Goal: Contribute content

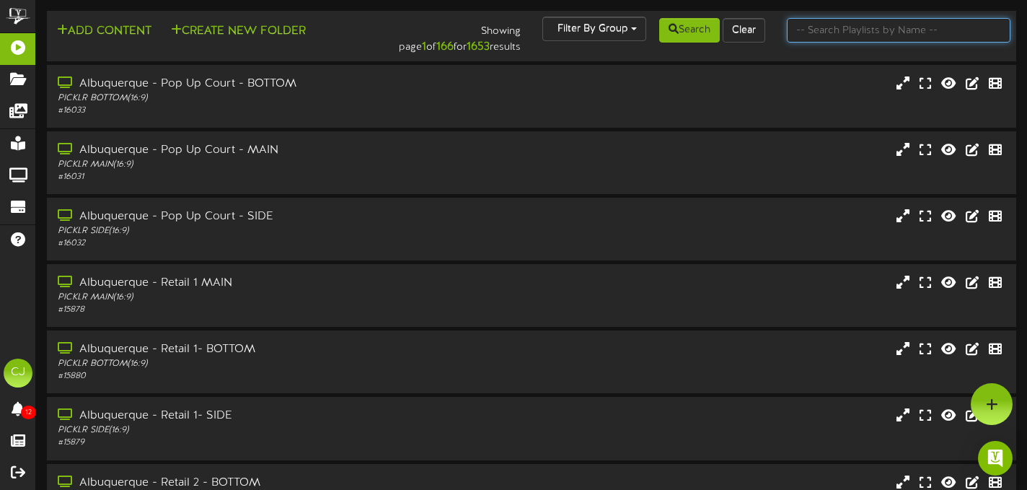
click at [815, 33] on input "text" at bounding box center [899, 30] width 224 height 25
type input "littleton"
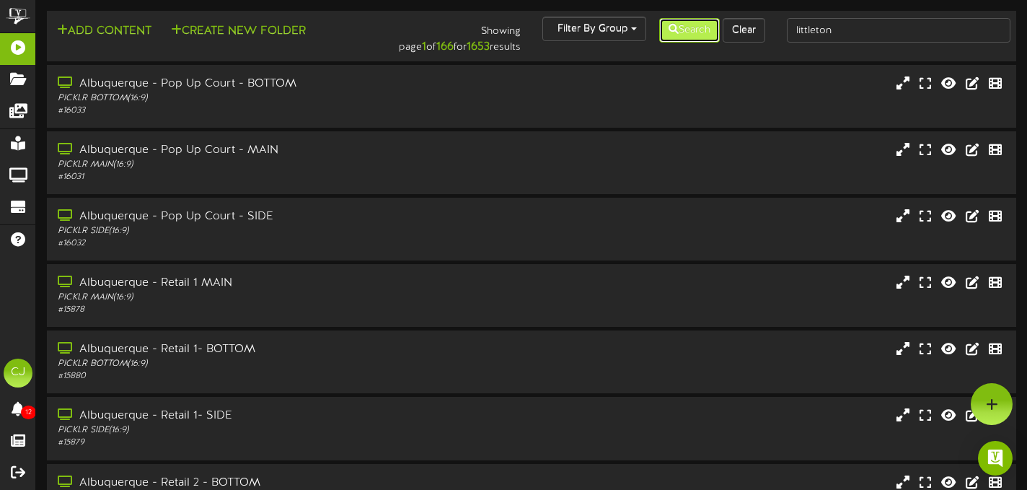
click at [692, 30] on button "Search" at bounding box center [689, 30] width 61 height 25
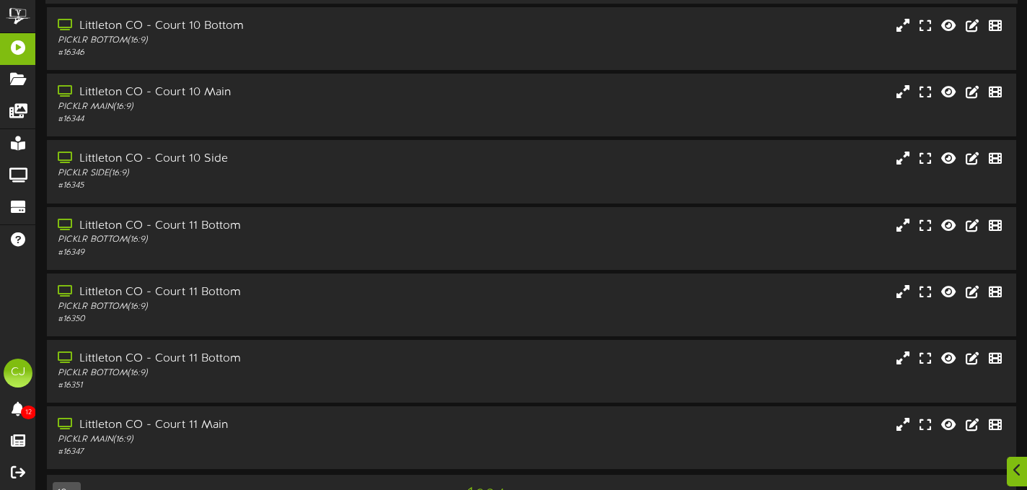
scroll to position [295, 0]
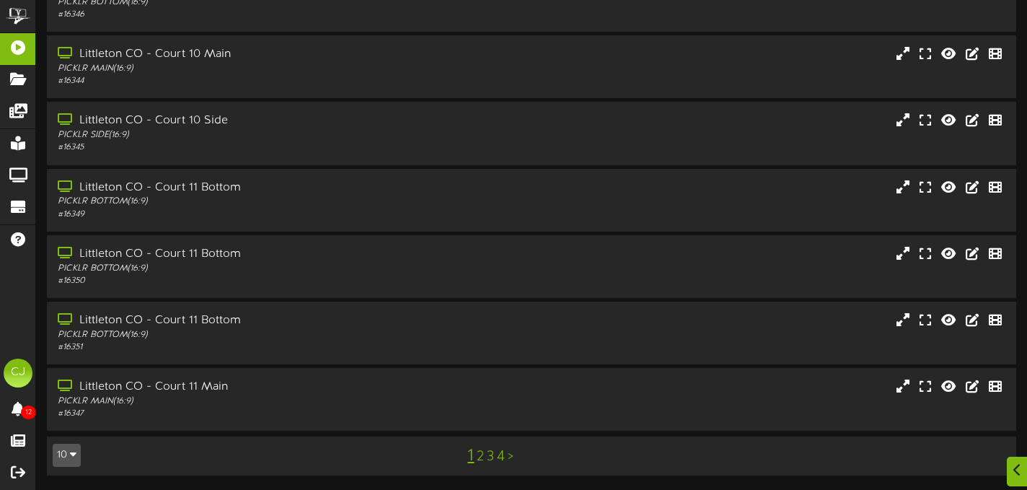
click at [501, 454] on link "4" at bounding box center [501, 457] width 8 height 16
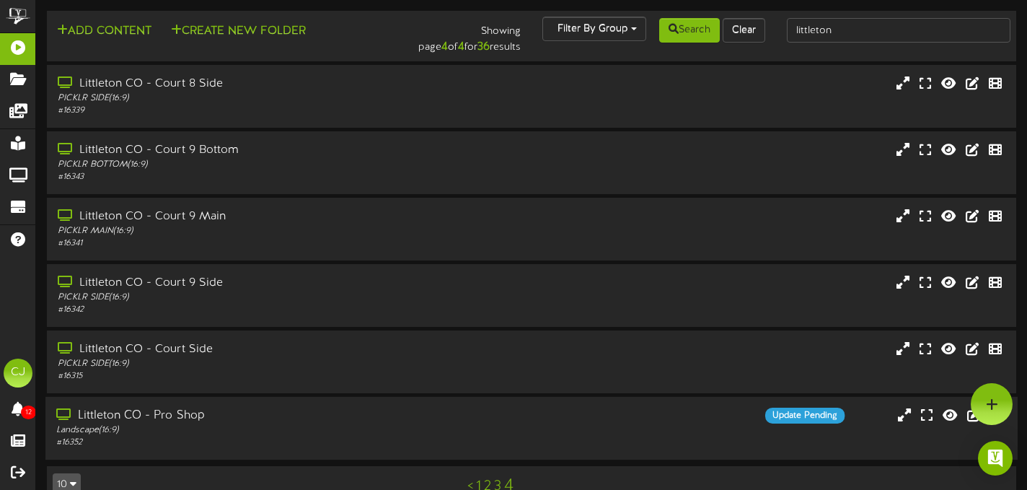
click at [404, 436] on div "# 16352" at bounding box center [248, 442] width 384 height 12
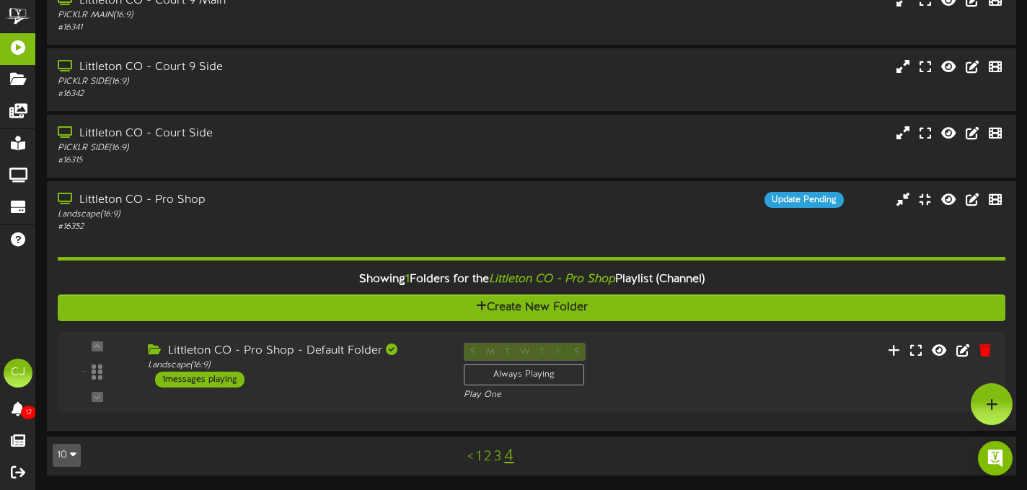
scroll to position [216, 0]
click at [779, 374] on div "- ( 16:9" at bounding box center [531, 372] width 960 height 59
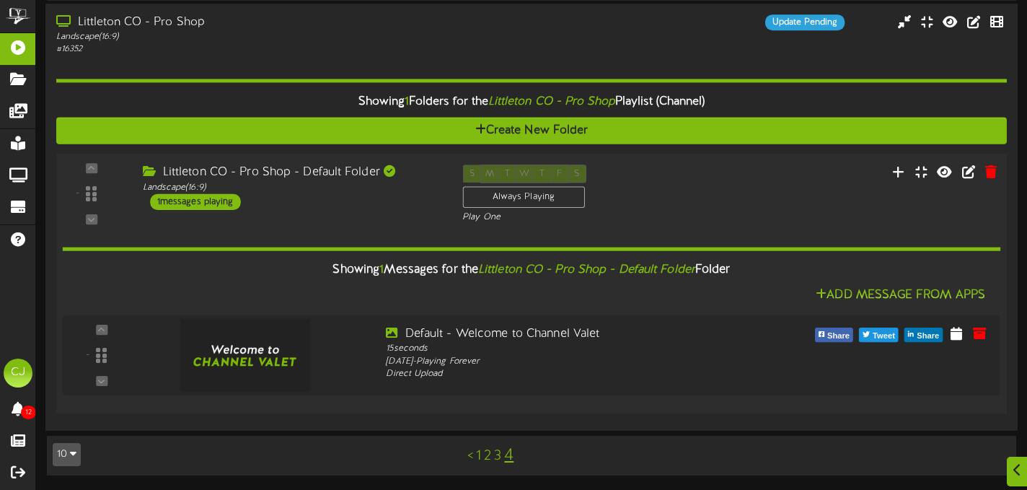
scroll to position [392, 0]
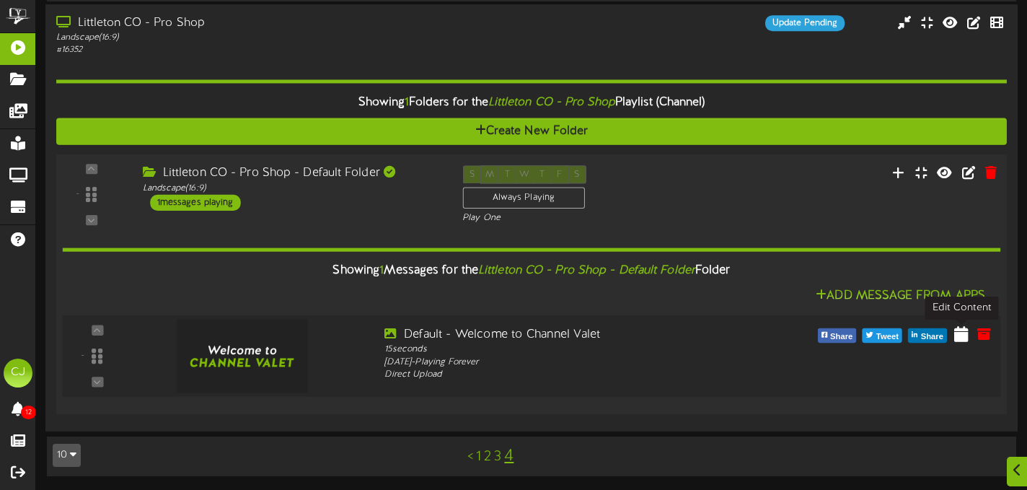
click at [966, 336] on icon at bounding box center [961, 333] width 14 height 16
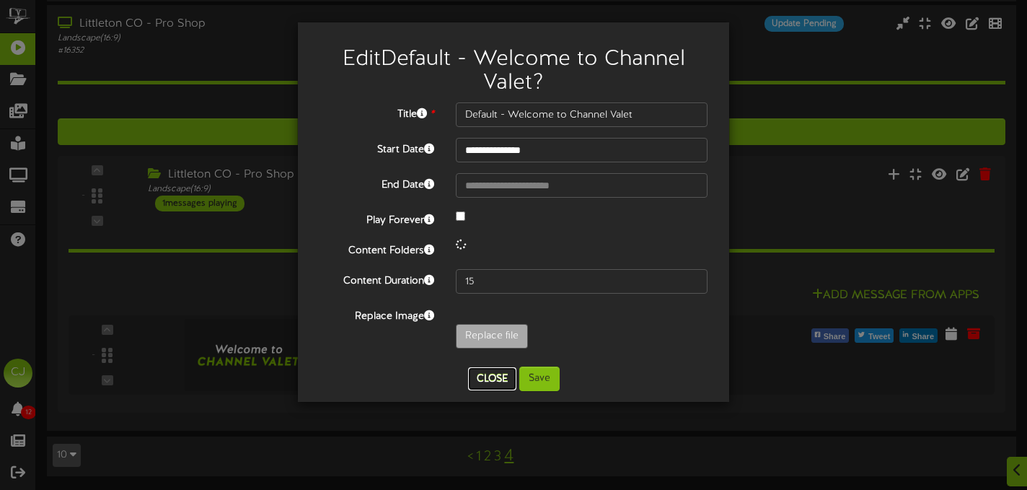
click at [498, 371] on button "Close" at bounding box center [492, 378] width 48 height 23
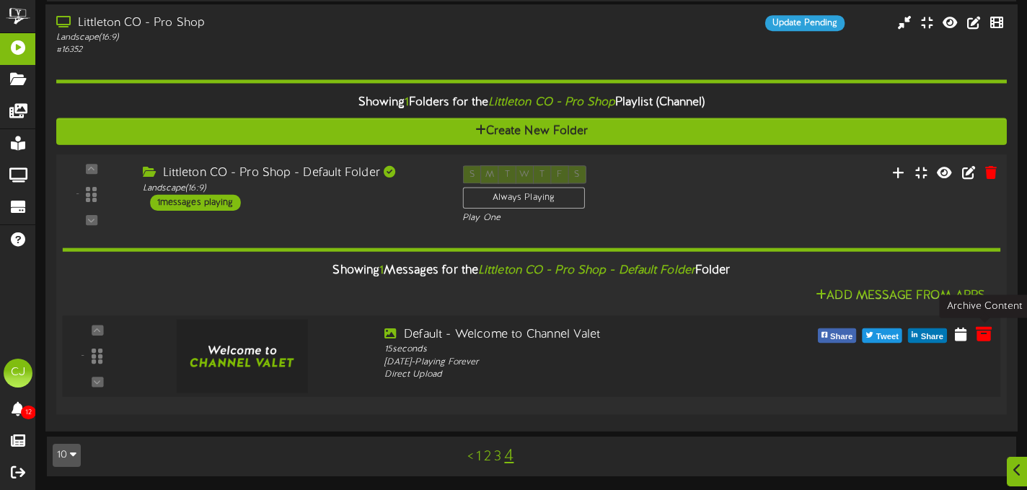
click at [977, 331] on icon at bounding box center [984, 333] width 16 height 16
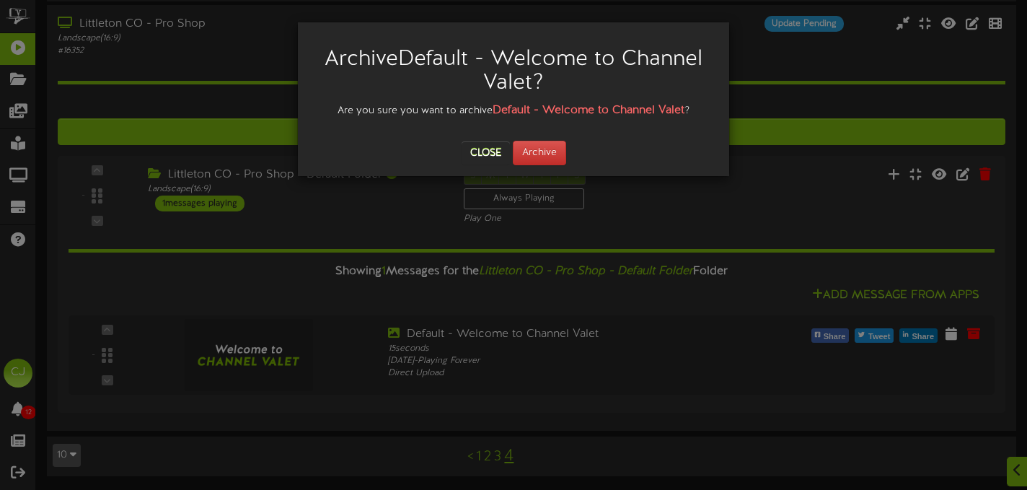
click at [532, 169] on div "Archive Default - Welcome to Channel Valet ? Are you sure you want to archive D…" at bounding box center [513, 99] width 431 height 154
click at [534, 153] on button "Archive" at bounding box center [539, 153] width 53 height 25
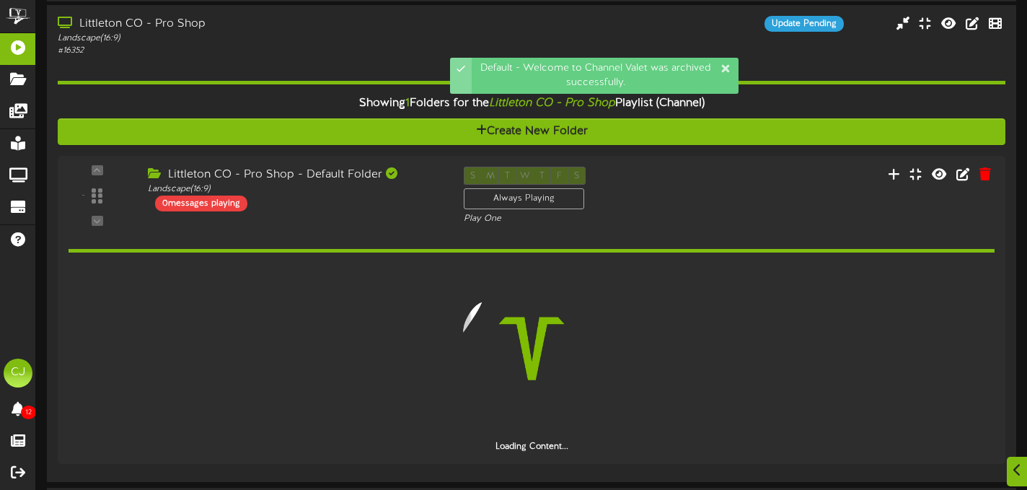
scroll to position [343, 0]
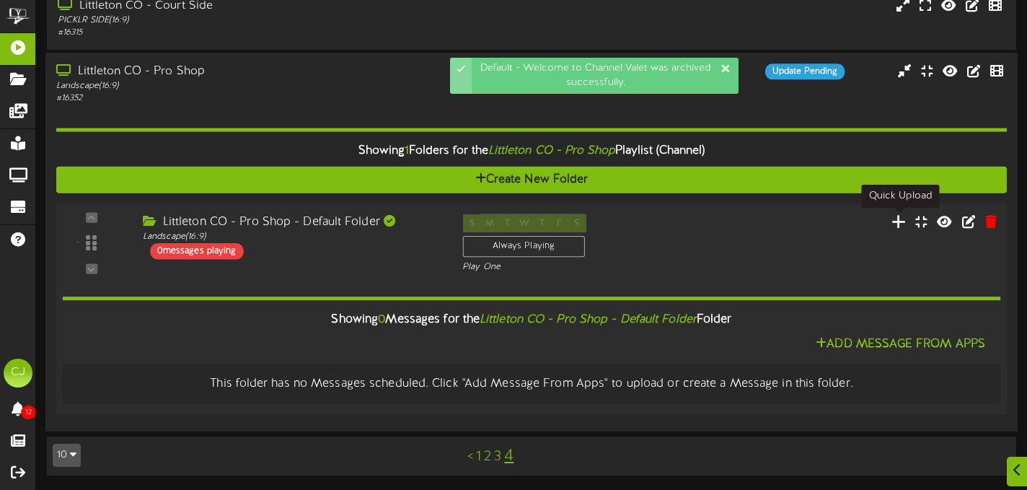
click at [900, 222] on icon at bounding box center [899, 221] width 15 height 16
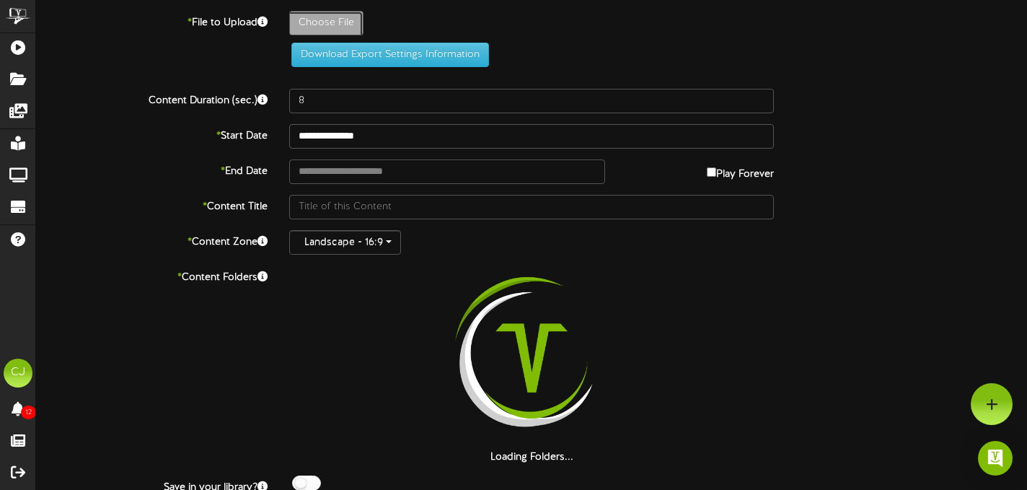
type input "**********"
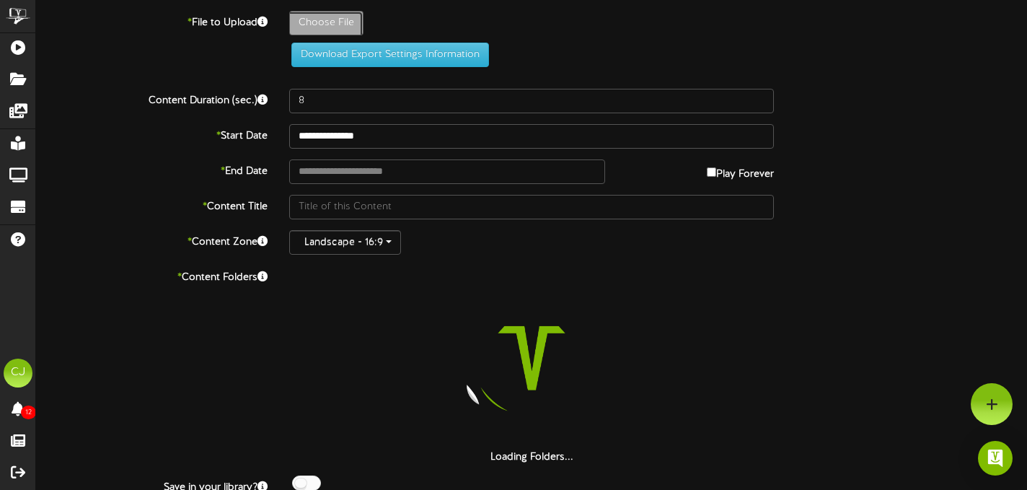
type input "ComparisonSheet-RevelTV49"
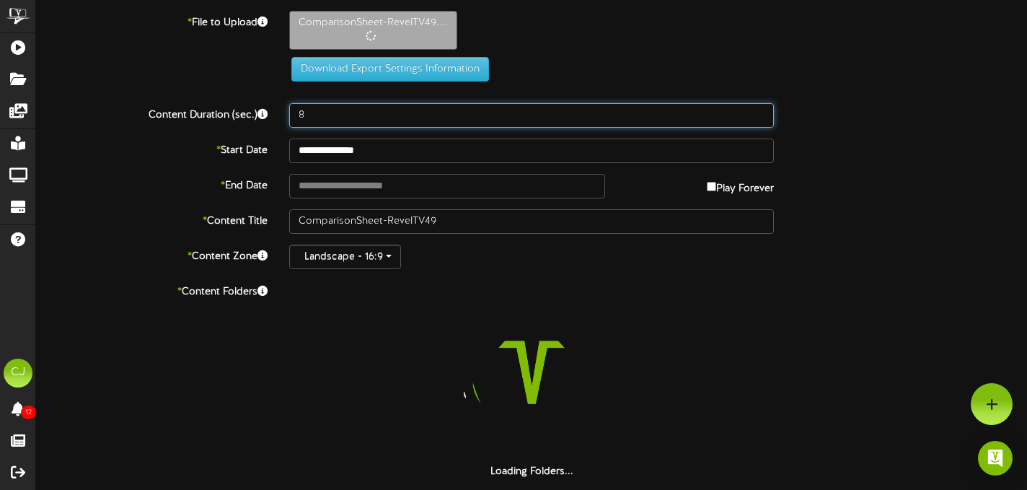
click at [312, 118] on input "8" at bounding box center [531, 115] width 485 height 25
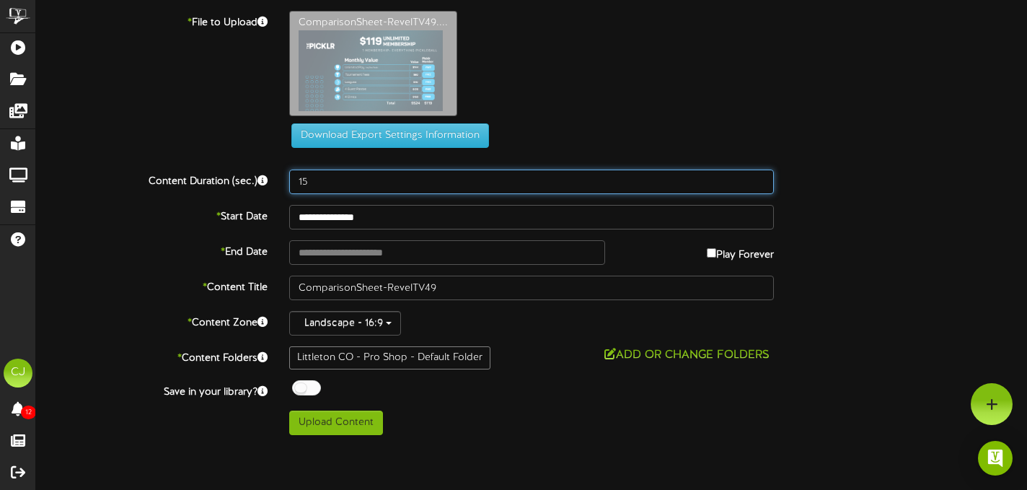
type input "15"
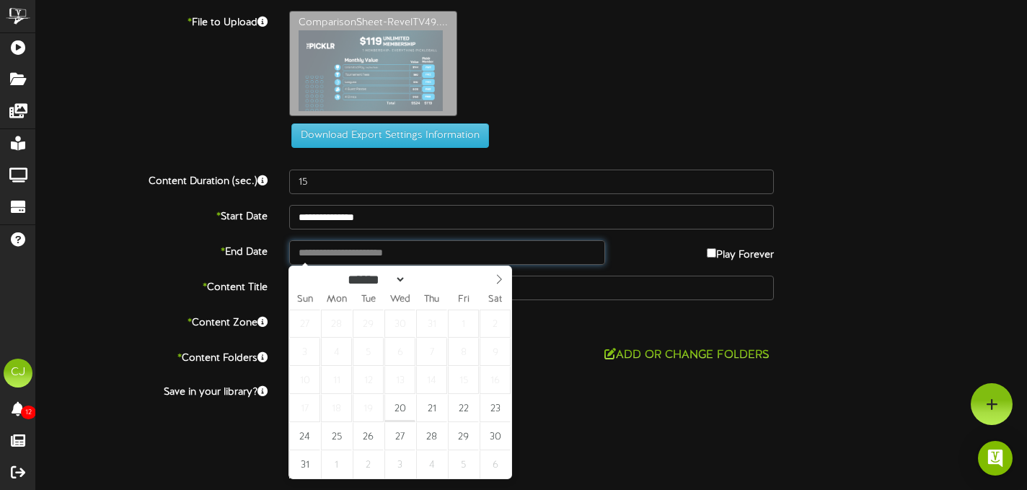
click at [528, 255] on input "text" at bounding box center [447, 252] width 316 height 25
click at [411, 255] on input "**********" at bounding box center [447, 252] width 316 height 25
type input "**********"
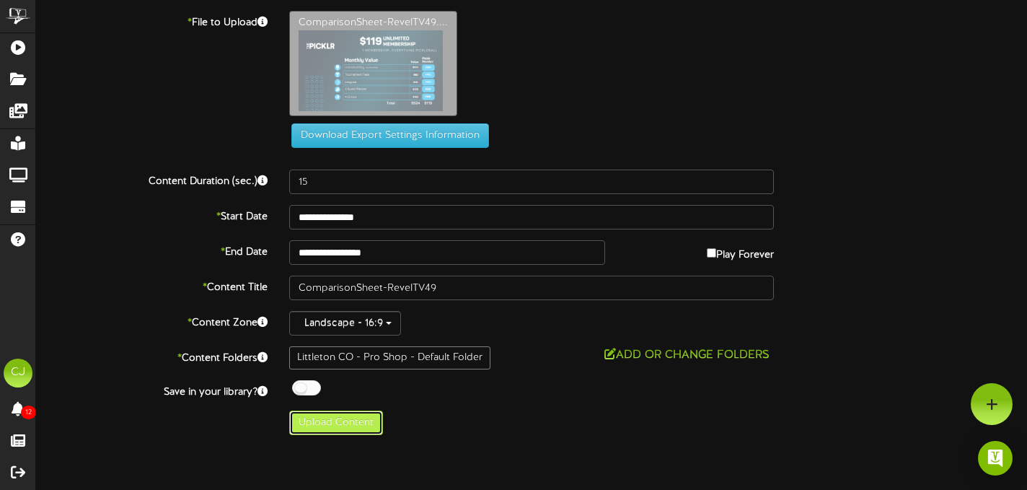
click at [321, 420] on button "Upload Content" at bounding box center [336, 422] width 94 height 25
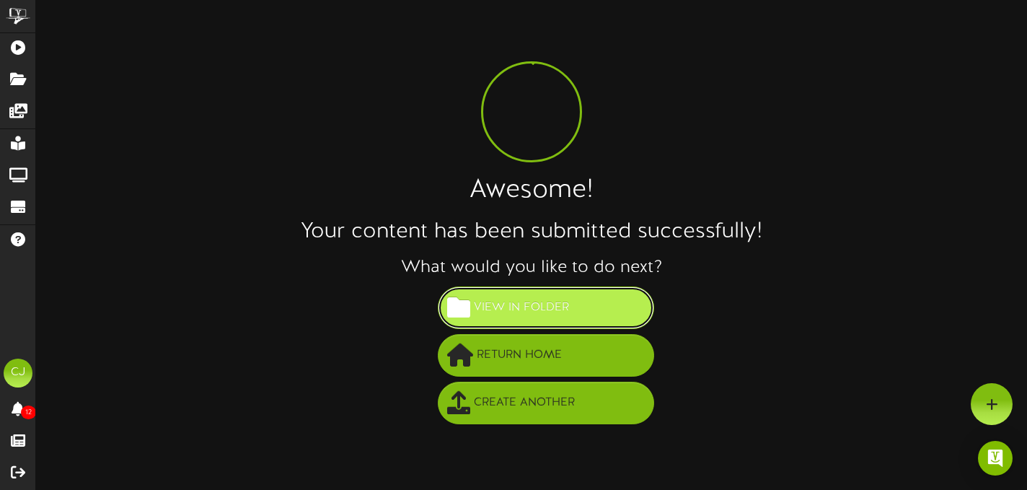
click at [537, 317] on span "View in Folder" at bounding box center [521, 308] width 102 height 24
